Goal: Check status: Check status

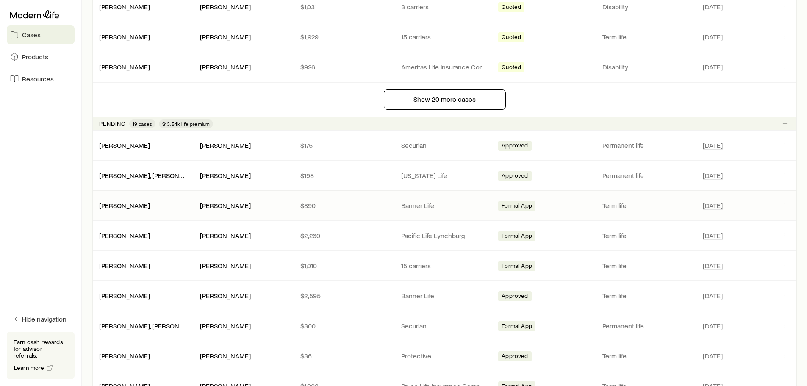
scroll to position [805, 0]
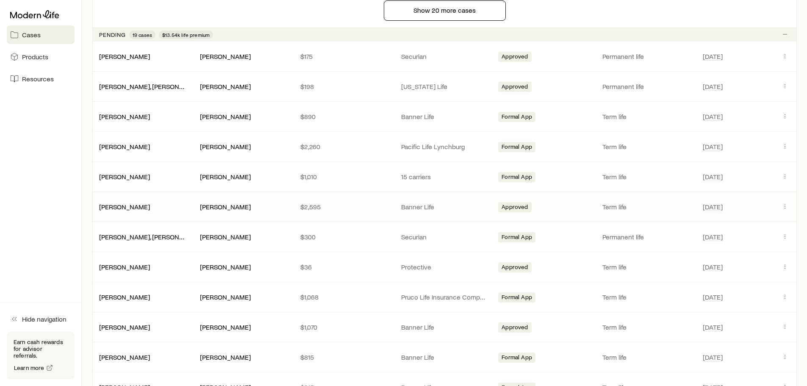
click at [519, 207] on span "Approved" at bounding box center [515, 207] width 26 height 9
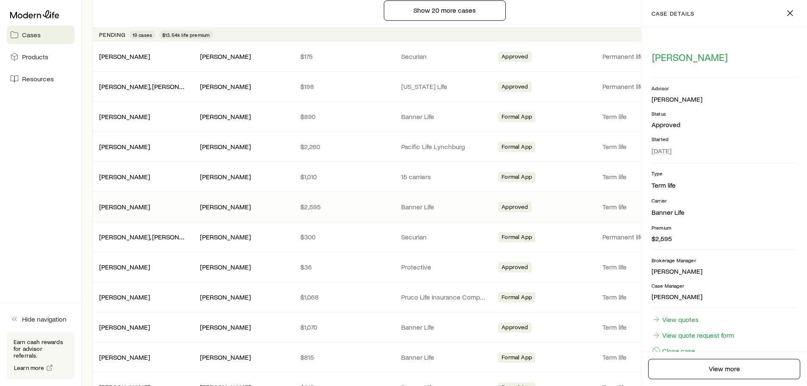
click at [554, 204] on div "Approved" at bounding box center [545, 206] width 94 height 11
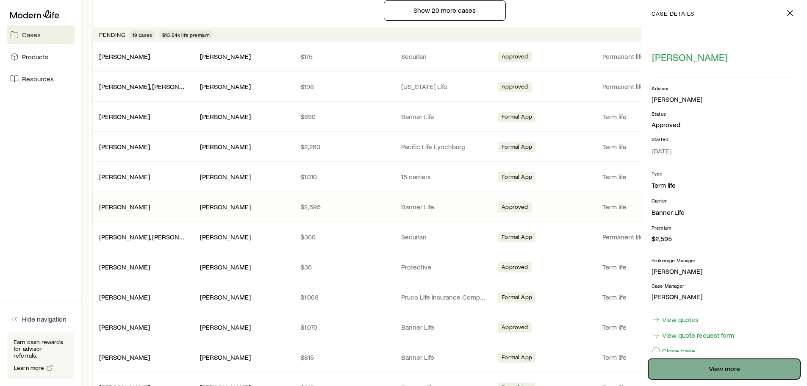
click at [734, 372] on link "View more" at bounding box center [724, 369] width 152 height 20
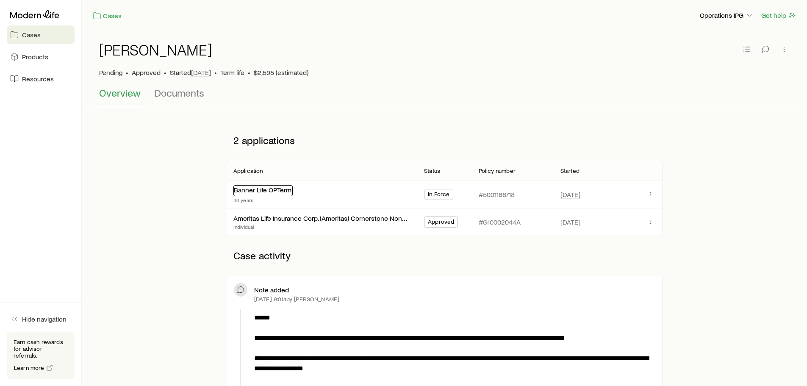
click at [266, 191] on link "Banner Life OPTerm" at bounding box center [263, 190] width 58 height 8
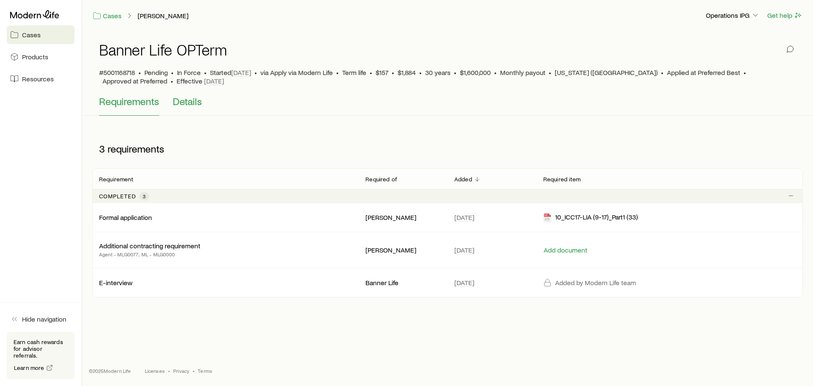
click at [192, 104] on span "Details" at bounding box center [187, 101] width 29 height 12
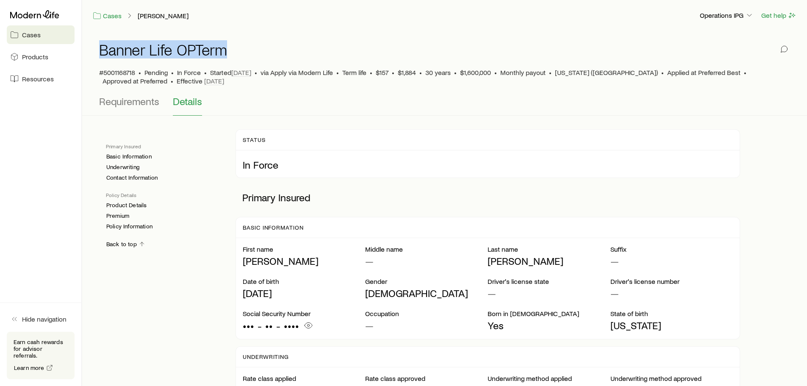
drag, startPoint x: 231, startPoint y: 49, endPoint x: 92, endPoint y: 53, distance: 139.9
click at [92, 53] on div "Banner Life OPTerm #5001168718 • Pending • In Force • Started Aug 26 • via Appl…" at bounding box center [444, 73] width 725 height 85
copy h1 "Banner Life OPTerm"
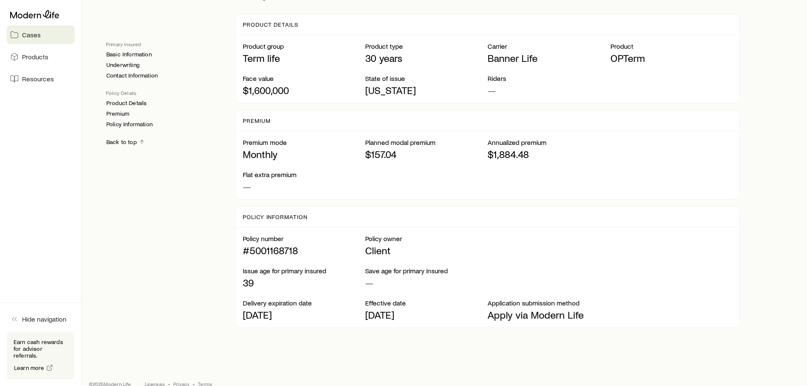
scroll to position [570, 0]
drag, startPoint x: 305, startPoint y: 238, endPoint x: 250, endPoint y: 240, distance: 55.1
click at [250, 243] on p "#5001168718" at bounding box center [304, 249] width 122 height 12
copy p "5001168718"
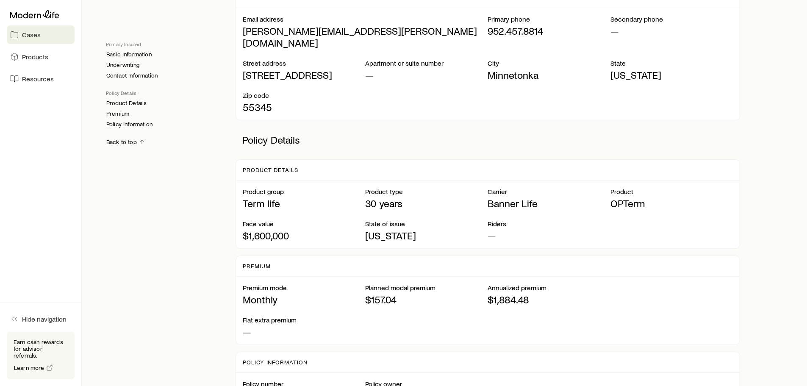
scroll to position [424, 0]
drag, startPoint x: 546, startPoint y: 192, endPoint x: 488, endPoint y: 192, distance: 58.0
click at [488, 197] on p "Banner Life" at bounding box center [549, 203] width 122 height 12
copy p "Banner Life"
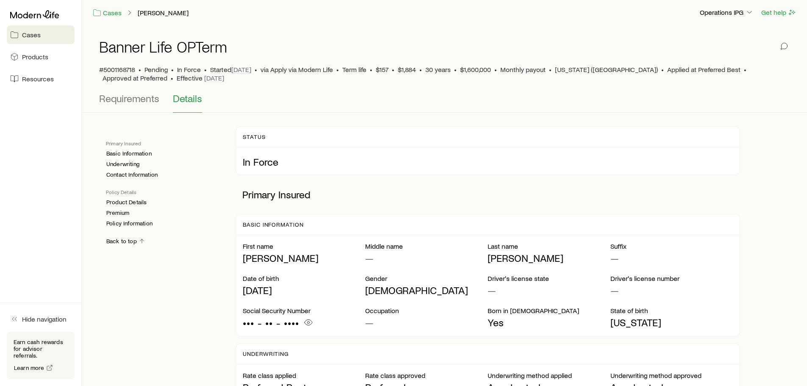
scroll to position [0, 0]
